Goal: Book appointment/travel/reservation

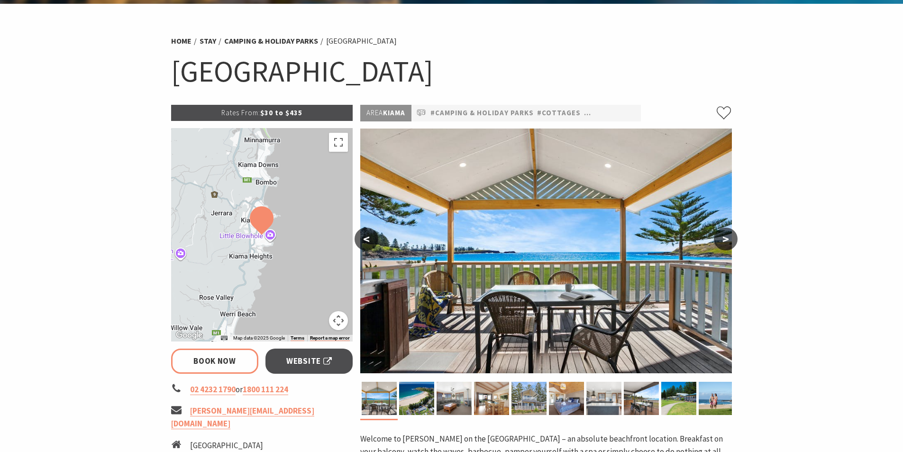
select select "3"
select select "2"
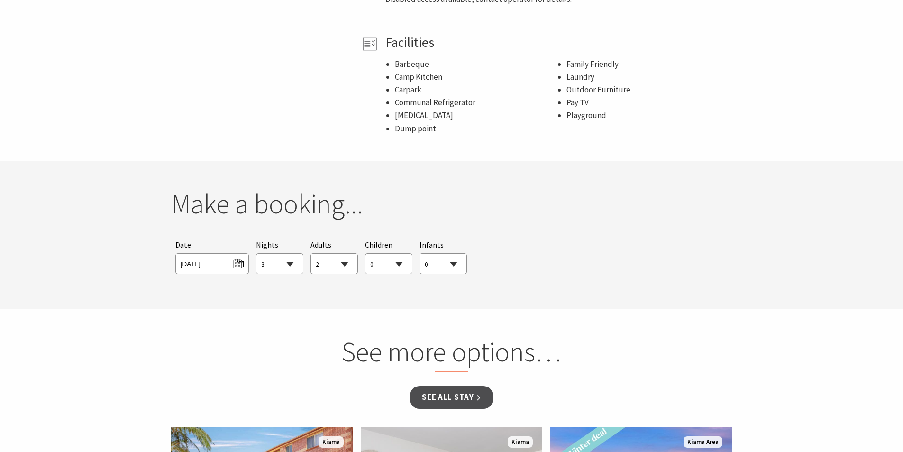
scroll to position [758, 0]
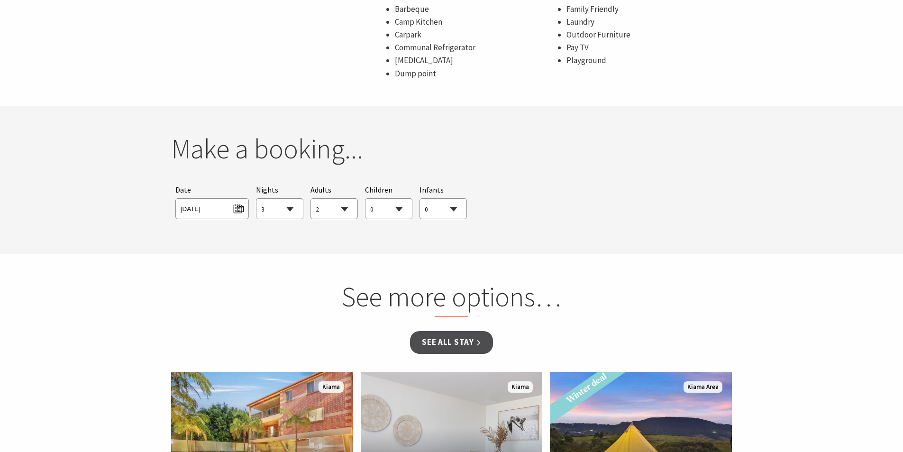
click at [272, 212] on select "1 2 3 4 5 6 7 8 9 10 11 12 13 14 15 16 17 18 19 20 21 22 23 24 25 26 27 28 29 30" at bounding box center [279, 209] width 46 height 21
select select "2"
click at [256, 199] on select "1 2 3 4 5 6 7 8 9 10 11 12 13 14 15 16 17 18 19 20 21 22 23 24 25 26 27 28 29 30" at bounding box center [279, 209] width 46 height 21
click at [385, 218] on select "0 1 2 3 4 5 6 7 8 9 10 11 12 13 14 15 16 17 18 19 20 21 22 23 24 25 26 27 28 29…" at bounding box center [388, 209] width 46 height 21
select select "3"
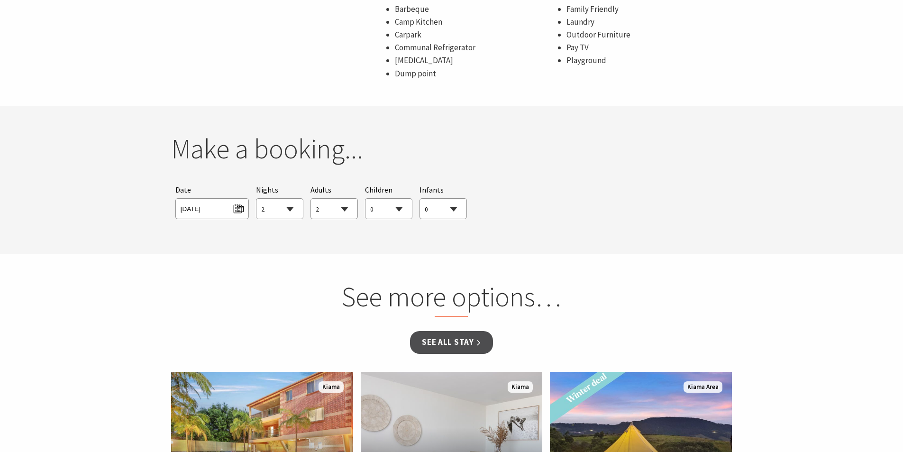
click at [365, 199] on select "0 1 2 3 4 5 6 7 8 9 10 11 12 13 14 15 16 17 18 19 20 21 22 23 24 25 26 27 28 29…" at bounding box center [388, 209] width 46 height 21
click at [210, 207] on span "[DATE]" at bounding box center [212, 207] width 63 height 13
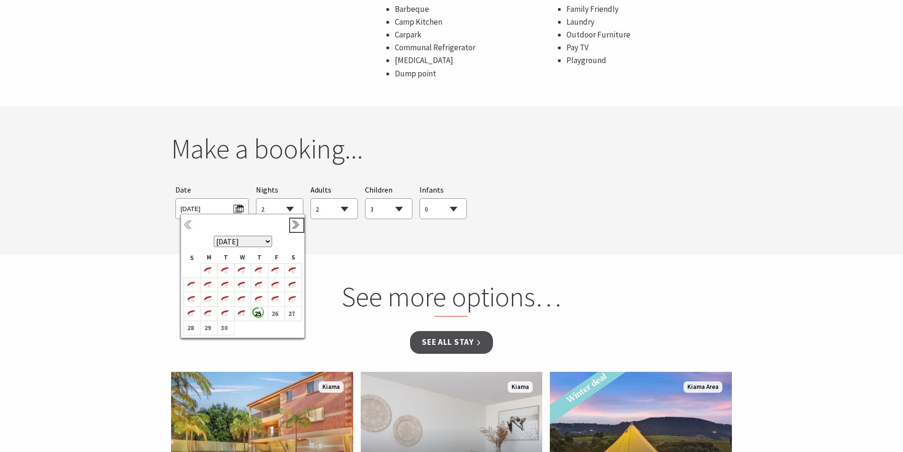
click at [294, 226] on link "Next" at bounding box center [296, 225] width 10 height 10
click at [260, 319] on b "27" at bounding box center [257, 319] width 12 height 12
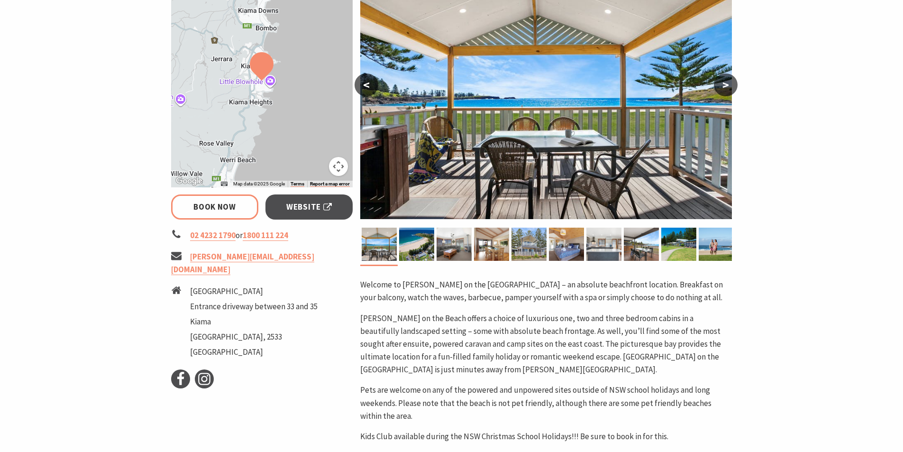
scroll to position [142, 0]
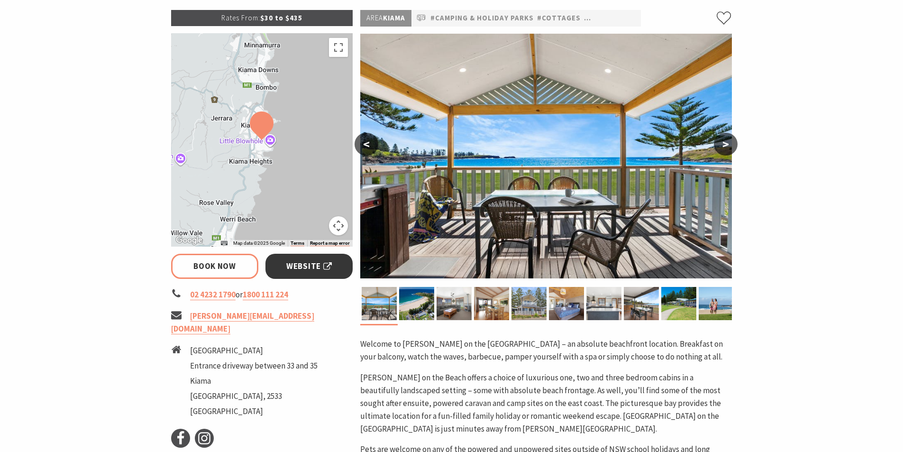
click at [310, 265] on span "Website" at bounding box center [309, 266] width 46 height 13
